Goal: Contribute content

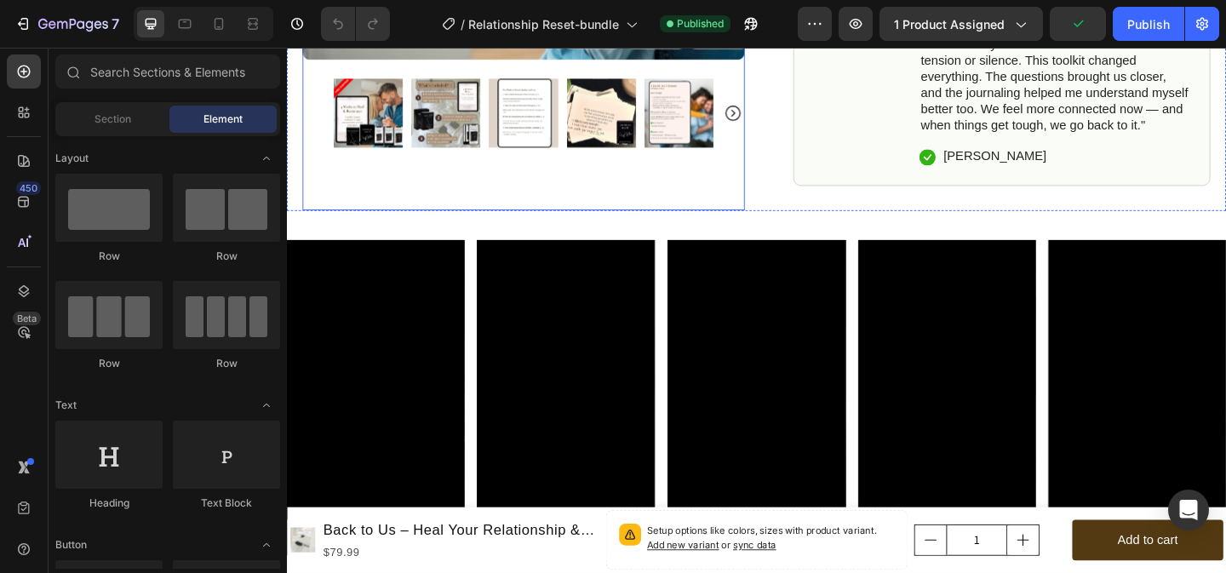
scroll to position [953, 0]
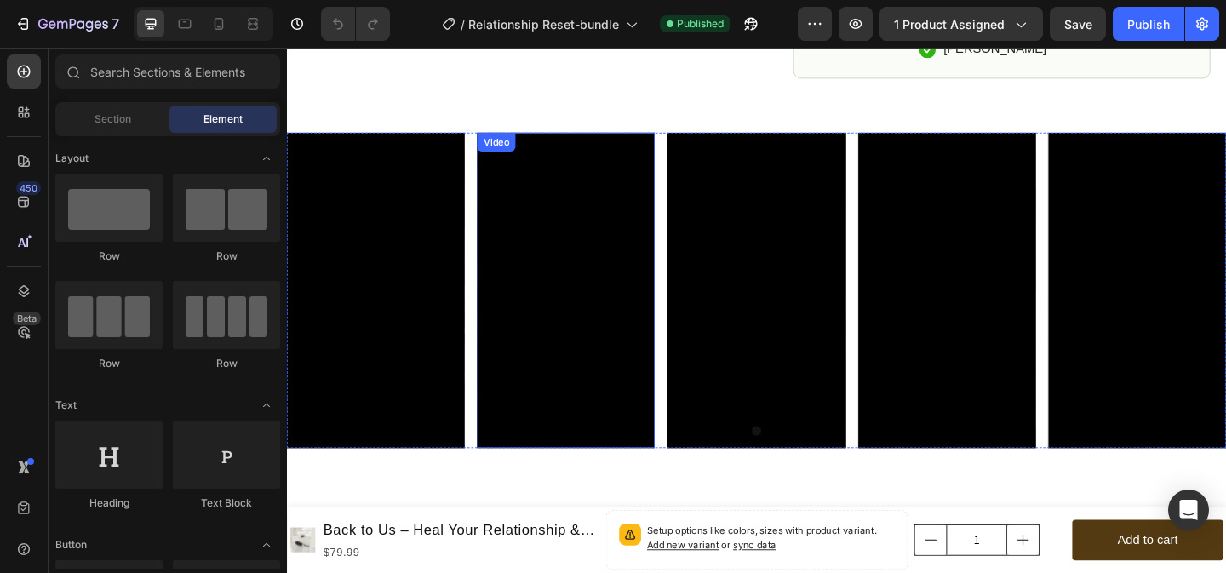
click at [521, 151] on div "Video" at bounding box center [514, 149] width 35 height 15
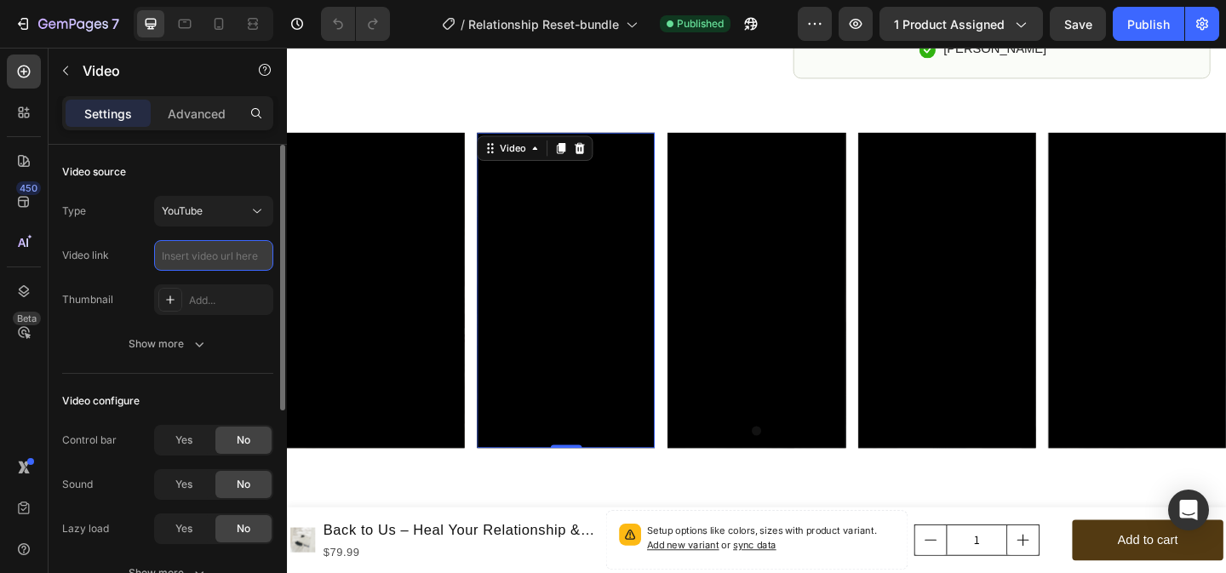
scroll to position [0, 0]
click at [247, 223] on button "YouTube" at bounding box center [213, 211] width 119 height 31
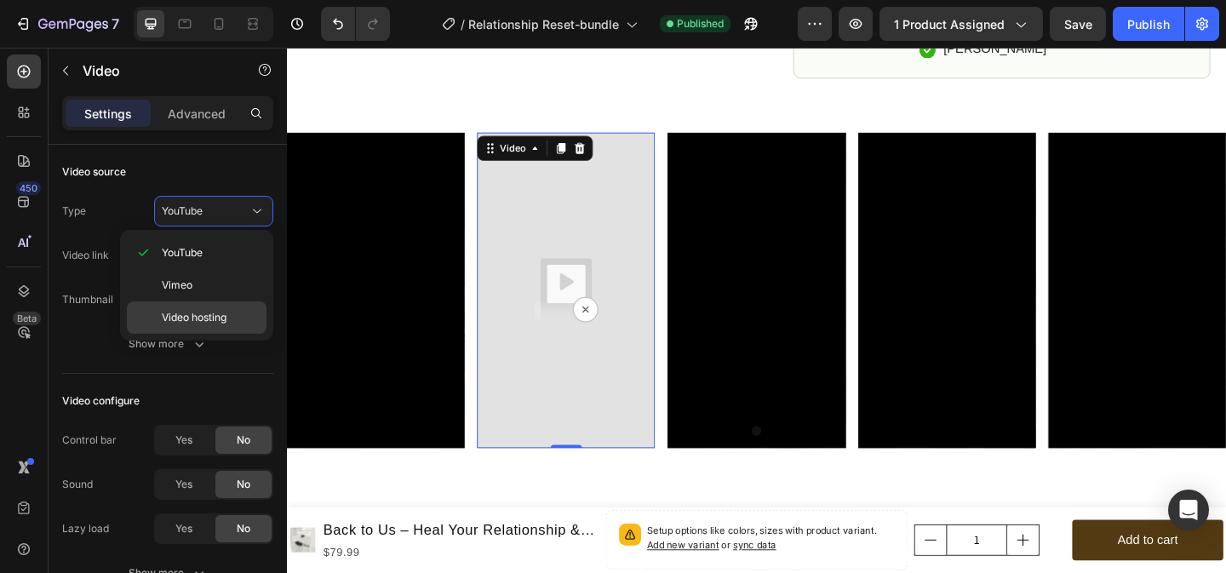
click at [213, 323] on span "Video hosting" at bounding box center [194, 317] width 65 height 15
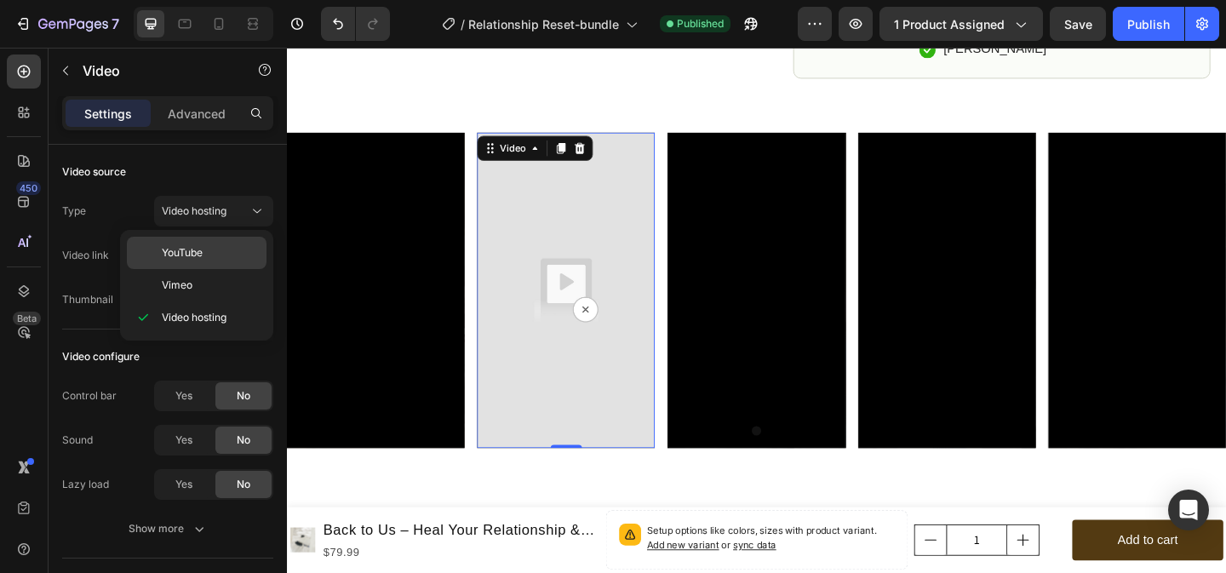
type input "[URL][DOMAIN_NAME]"
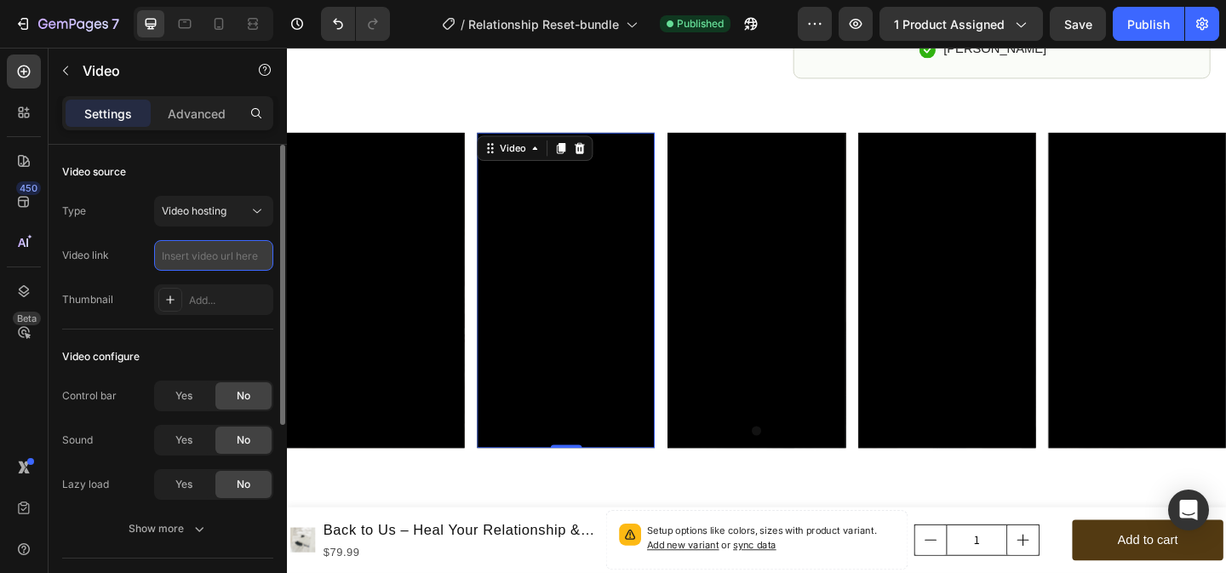
click at [194, 257] on input "text" at bounding box center [213, 255] width 119 height 31
paste input "[URL][DOMAIN_NAME]"
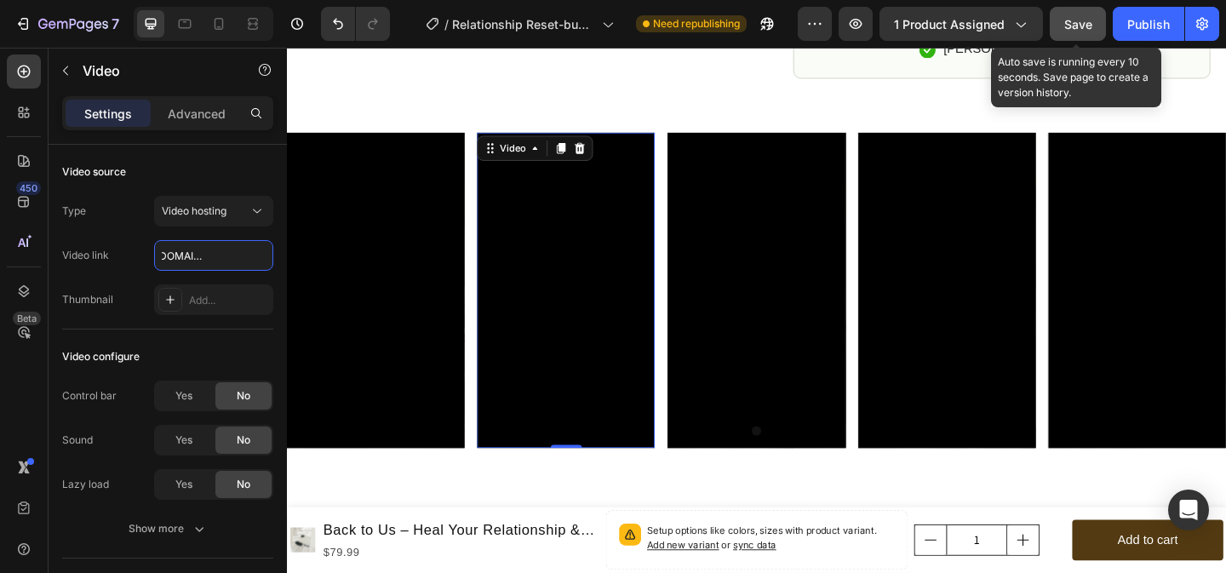
type input "[URL][DOMAIN_NAME]"
click at [1082, 15] on div "Save" at bounding box center [1078, 24] width 28 height 18
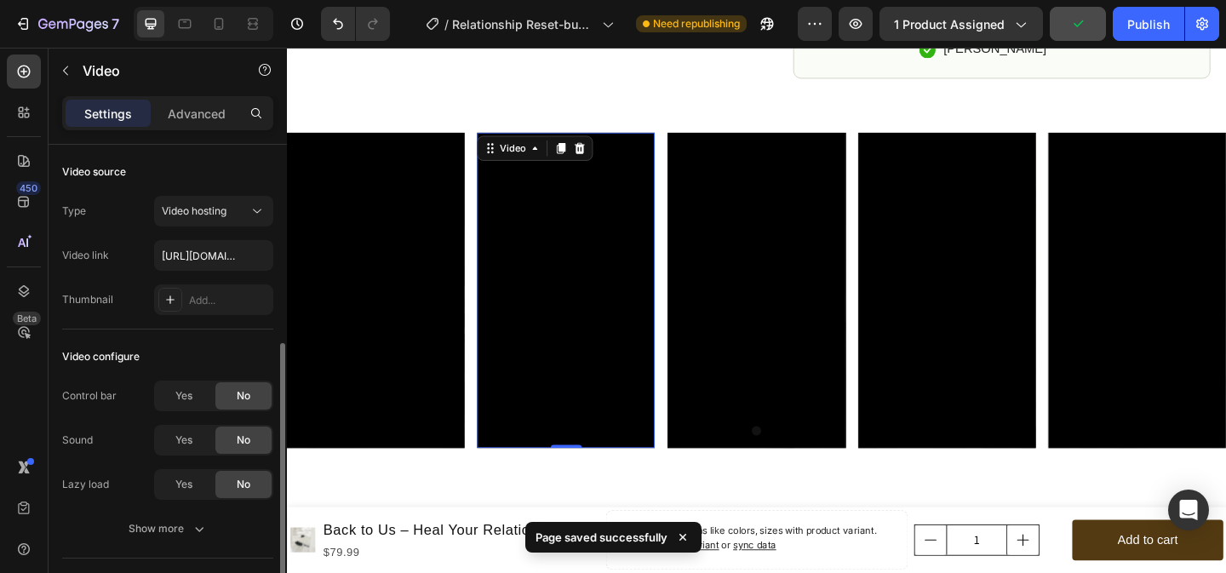
scroll to position [126, 0]
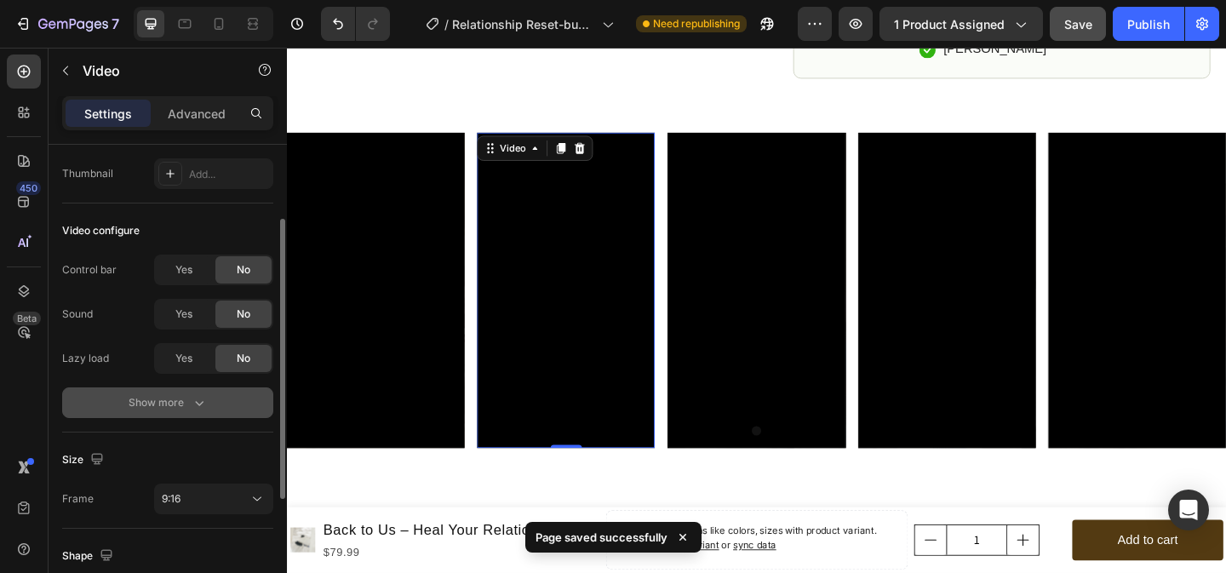
click at [186, 403] on div "Show more" at bounding box center [168, 402] width 79 height 17
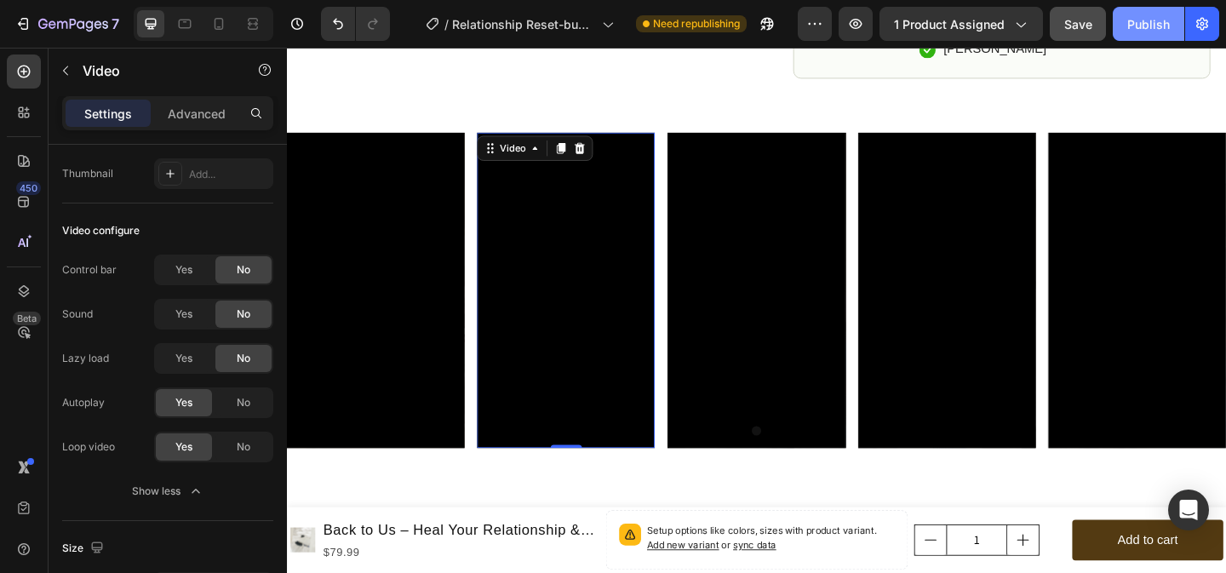
click at [1162, 11] on button "Publish" at bounding box center [1149, 24] width 72 height 34
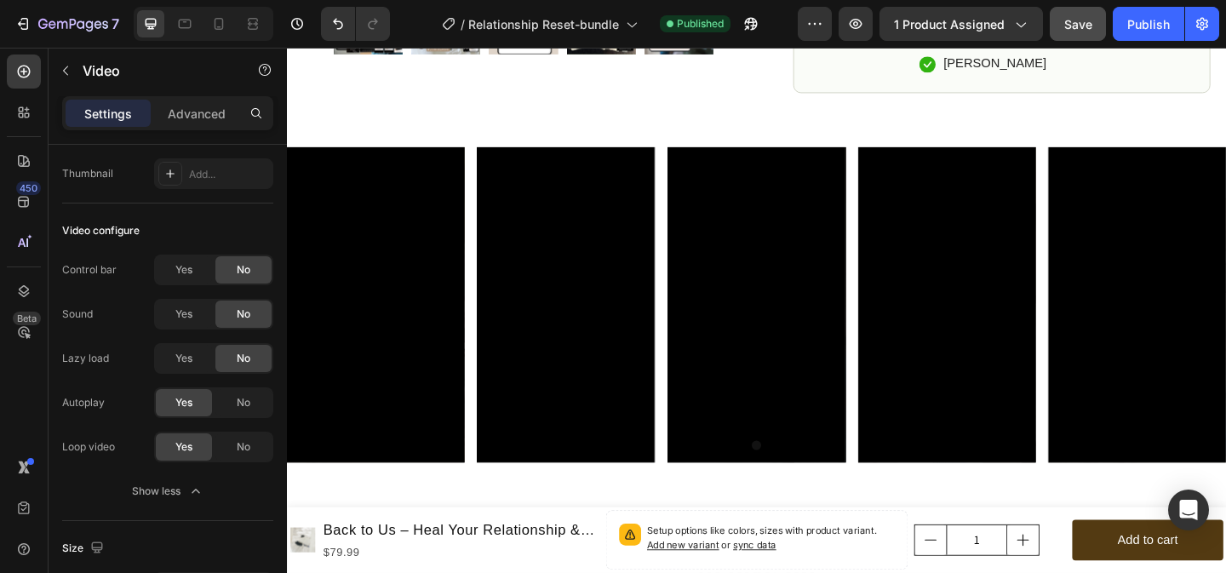
scroll to position [960, 0]
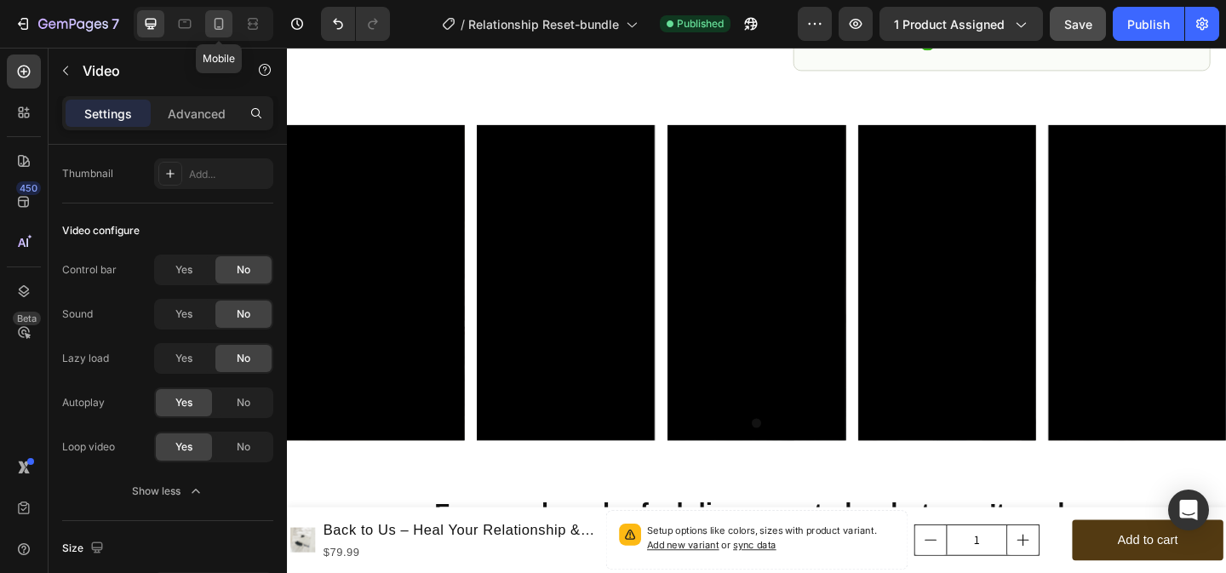
click at [215, 16] on icon at bounding box center [218, 23] width 17 height 17
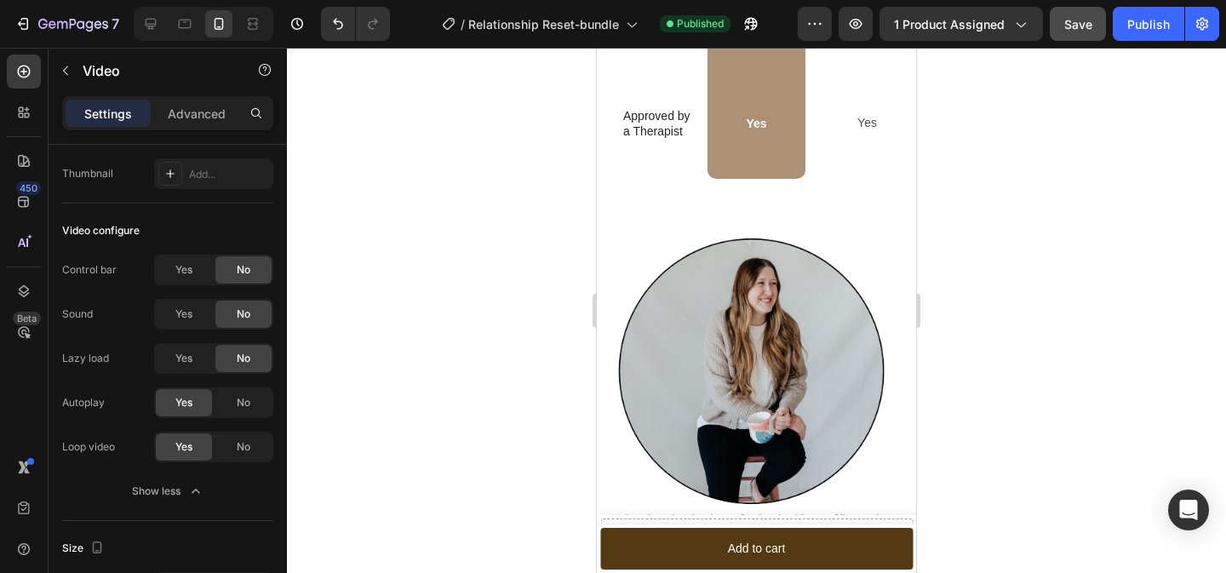
scroll to position [6612, 0]
